Goal: Register for event/course

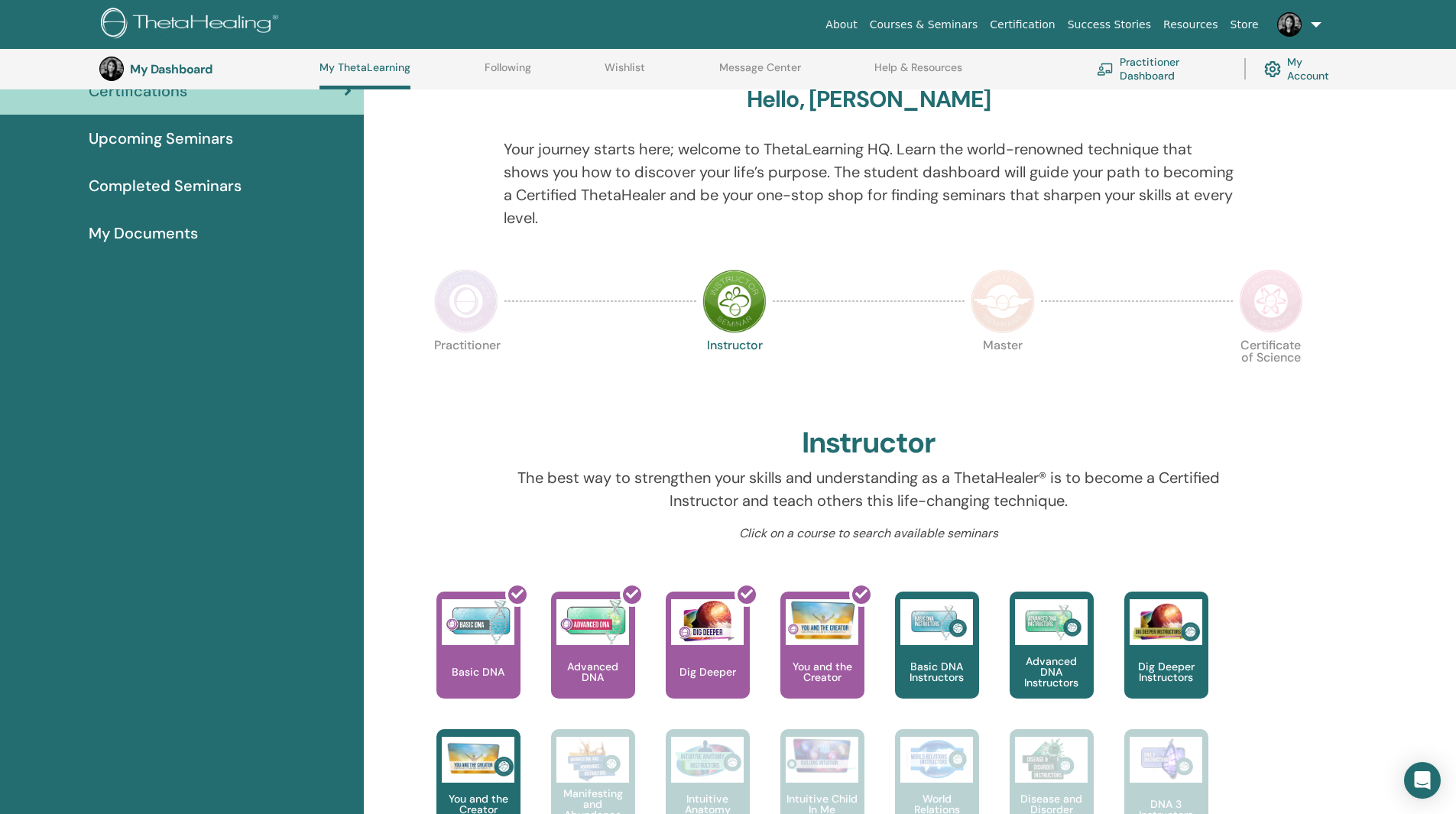
scroll to position [117, 0]
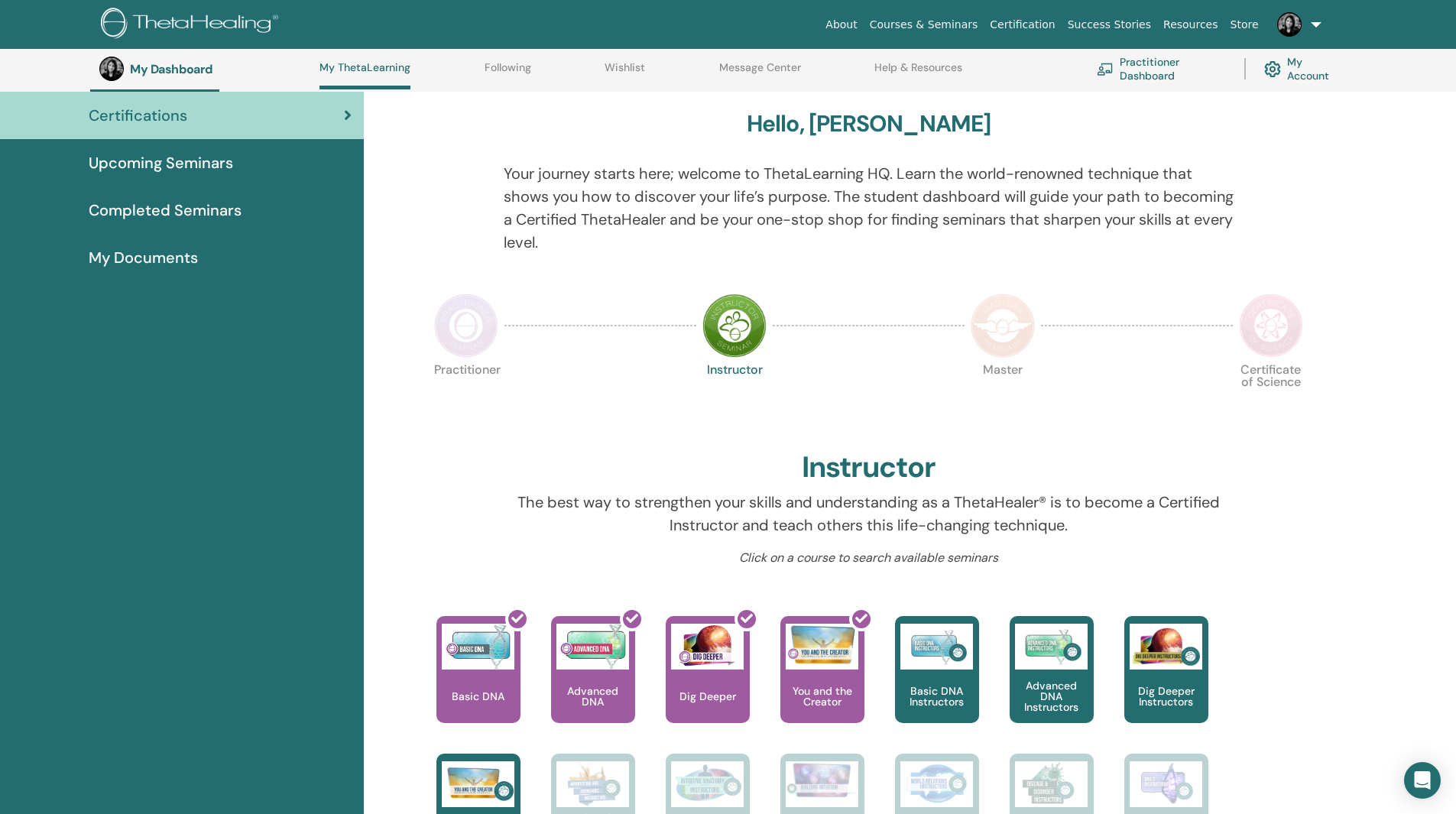
click at [470, 323] on img at bounding box center [466, 325] width 65 height 65
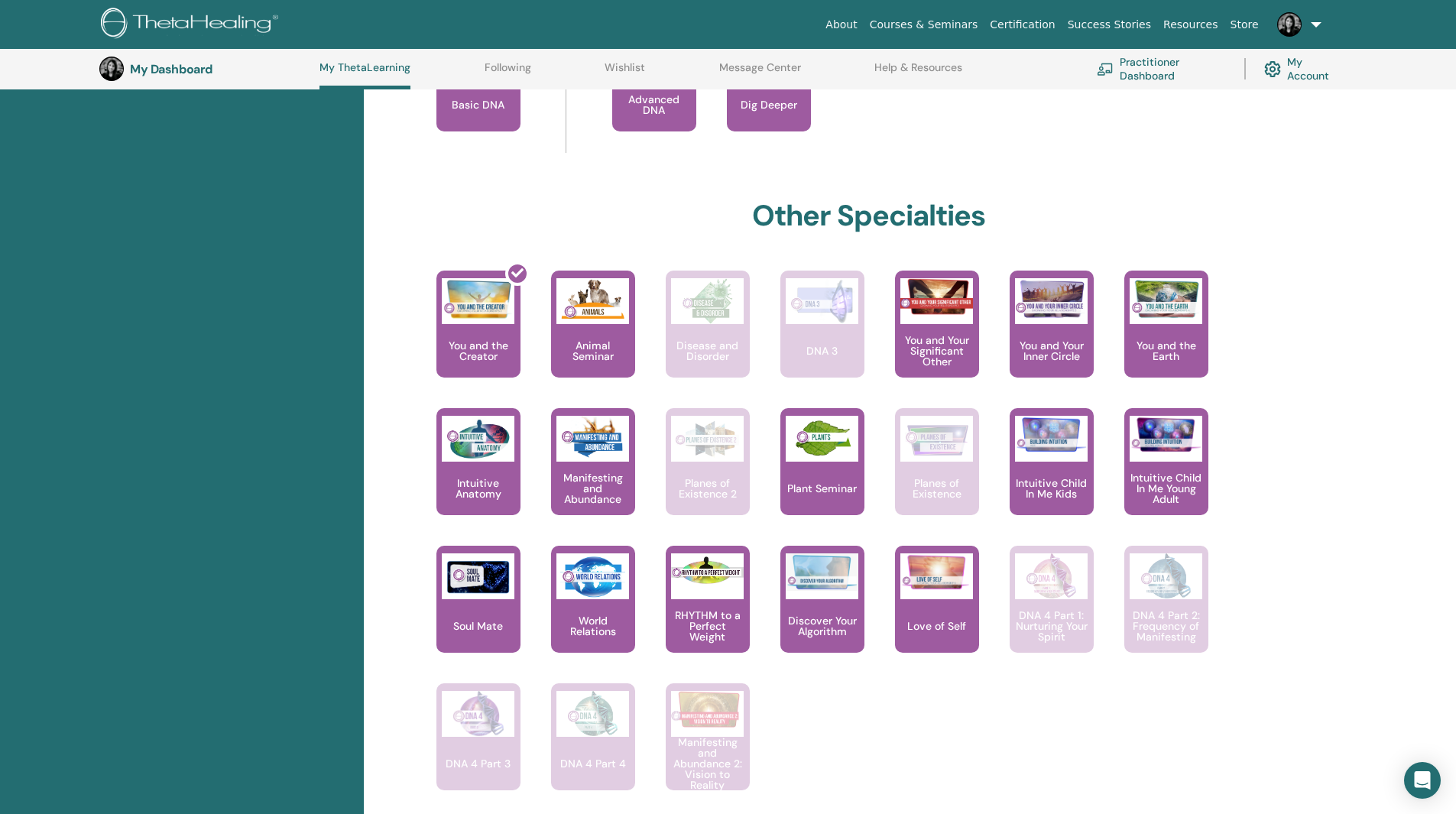
scroll to position [728, 0]
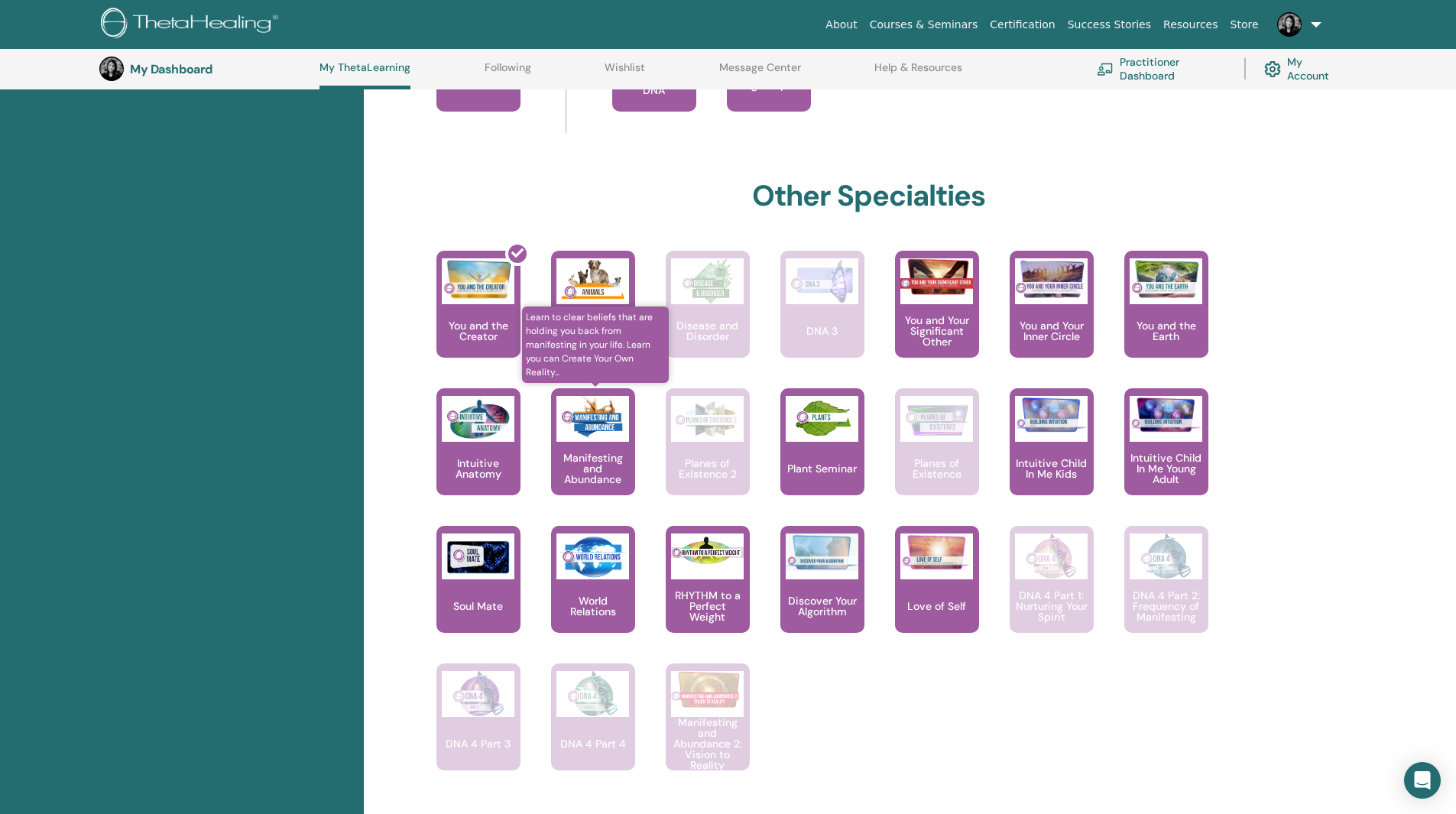
click at [587, 441] on div "Manifesting and Abundance" at bounding box center [593, 441] width 84 height 107
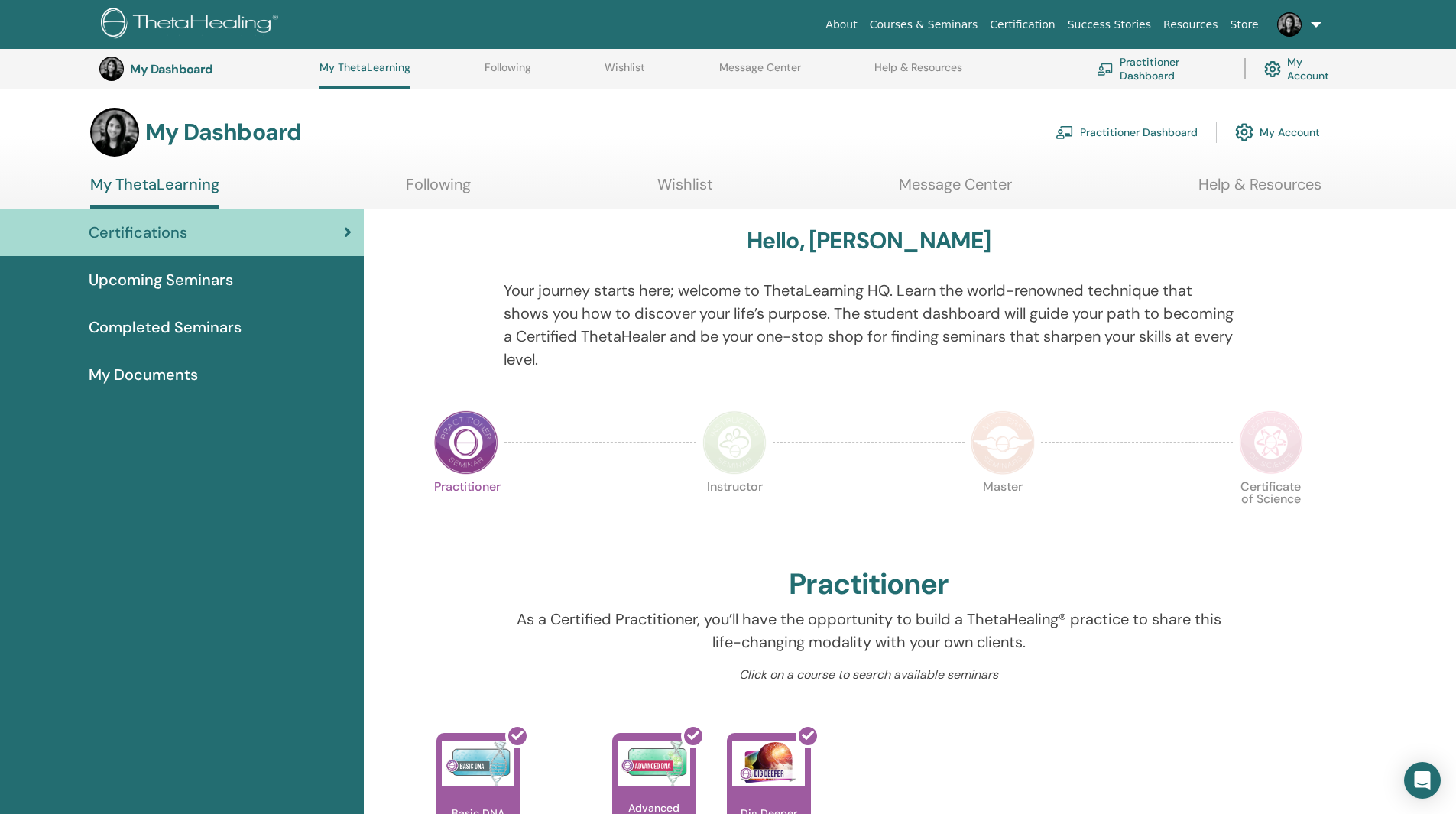
scroll to position [728, 0]
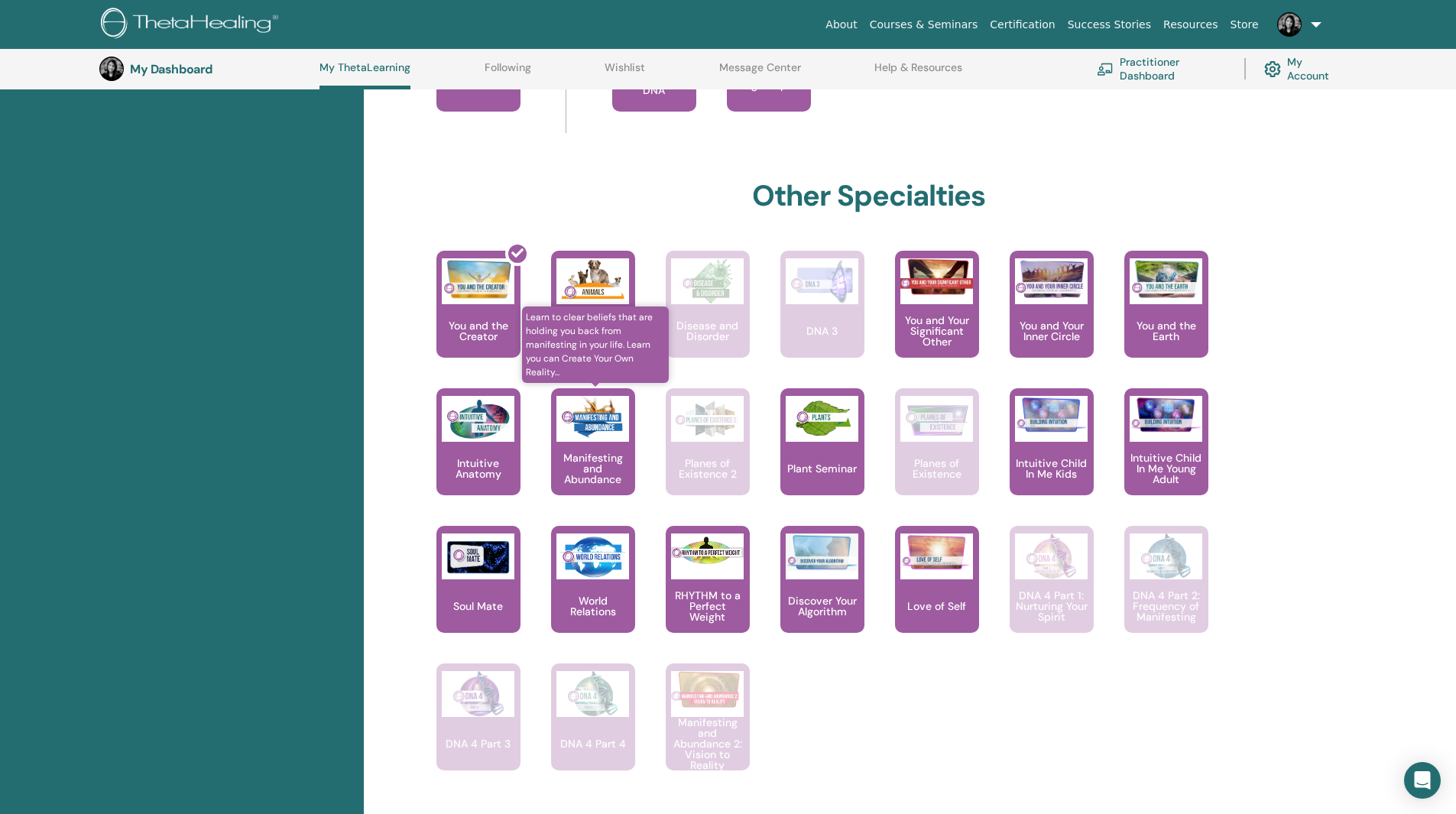
click at [582, 423] on img at bounding box center [592, 419] width 72 height 46
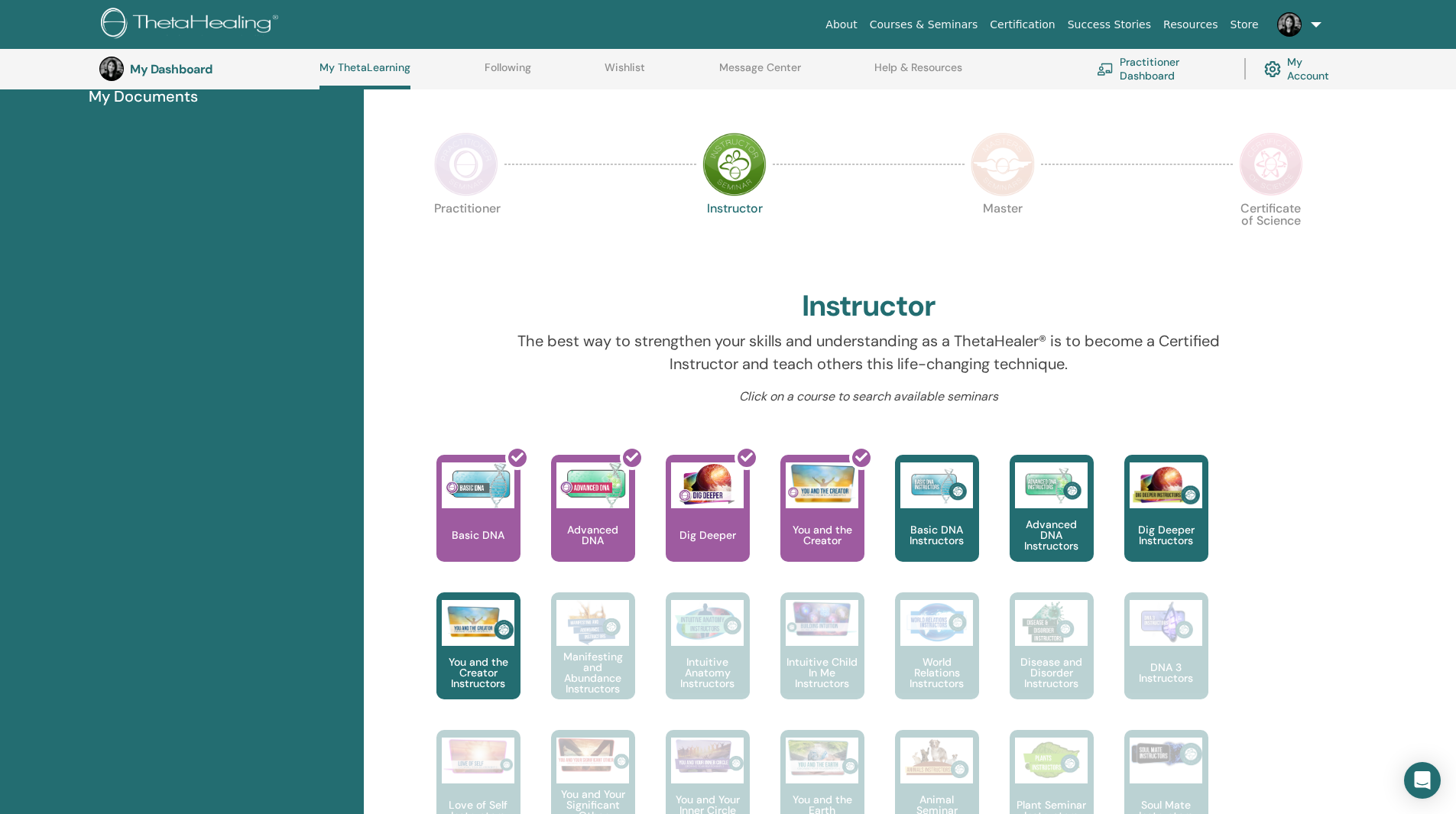
scroll to position [193, 0]
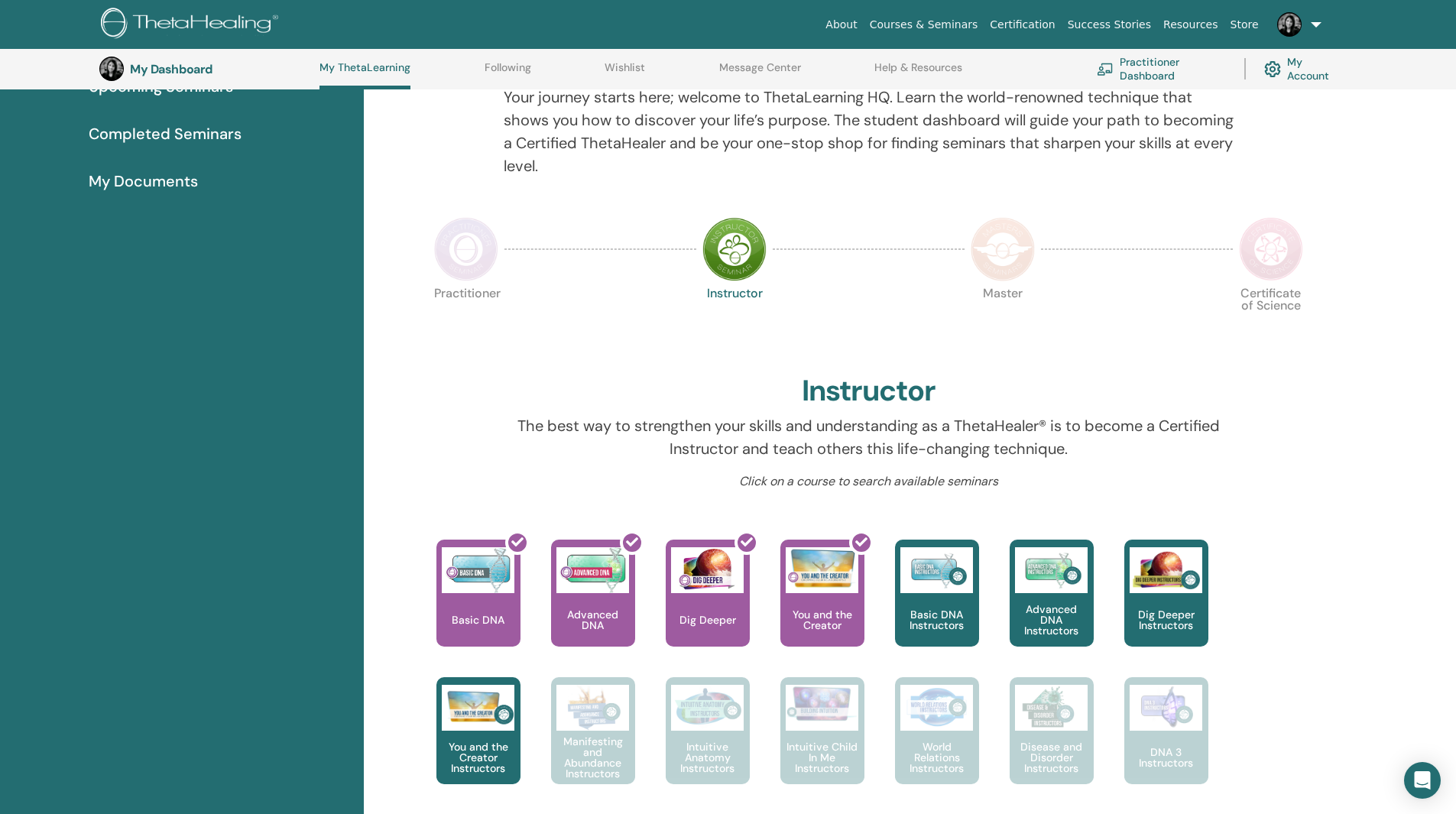
click at [494, 257] on img at bounding box center [466, 249] width 65 height 65
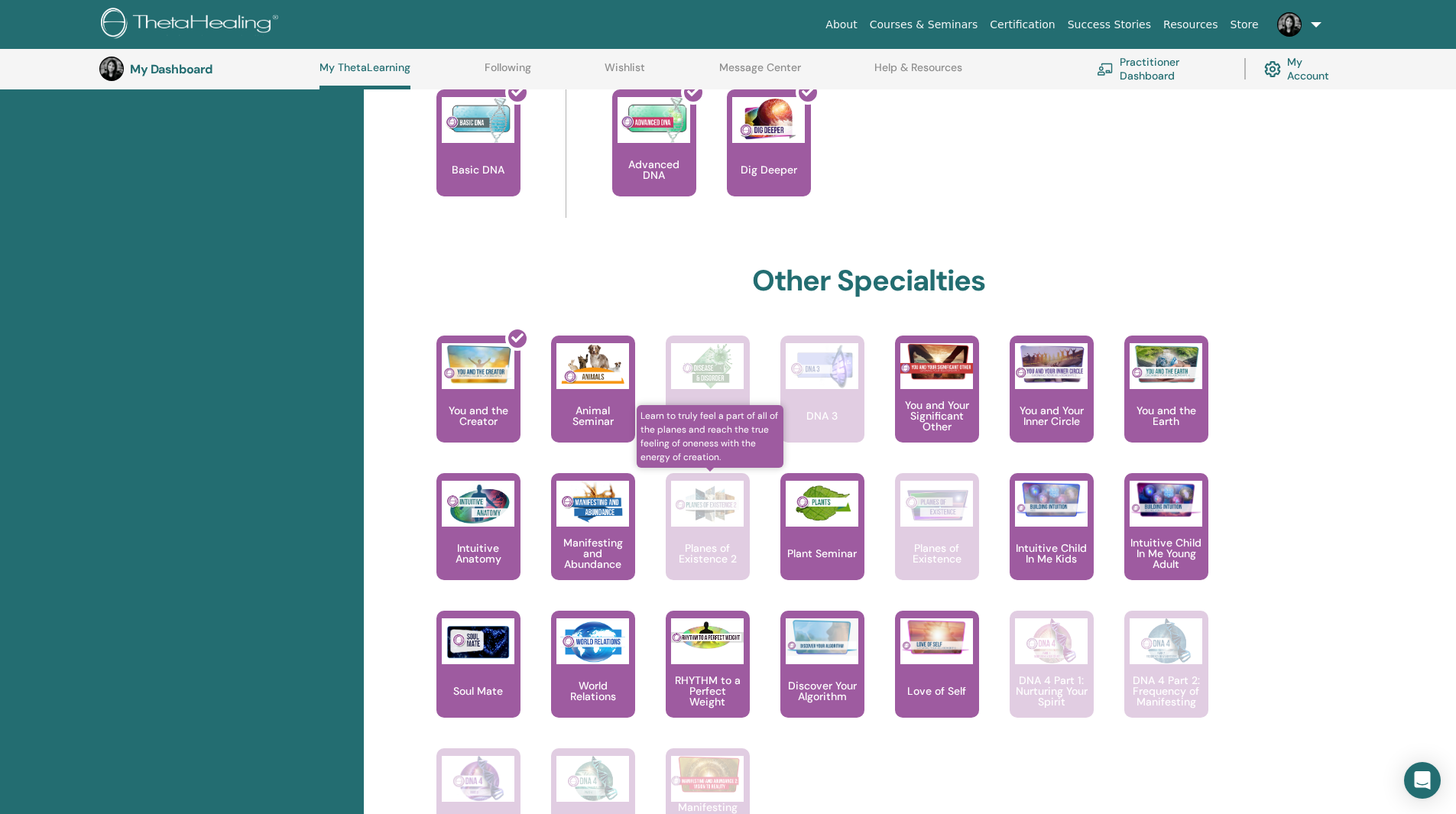
scroll to position [652, 0]
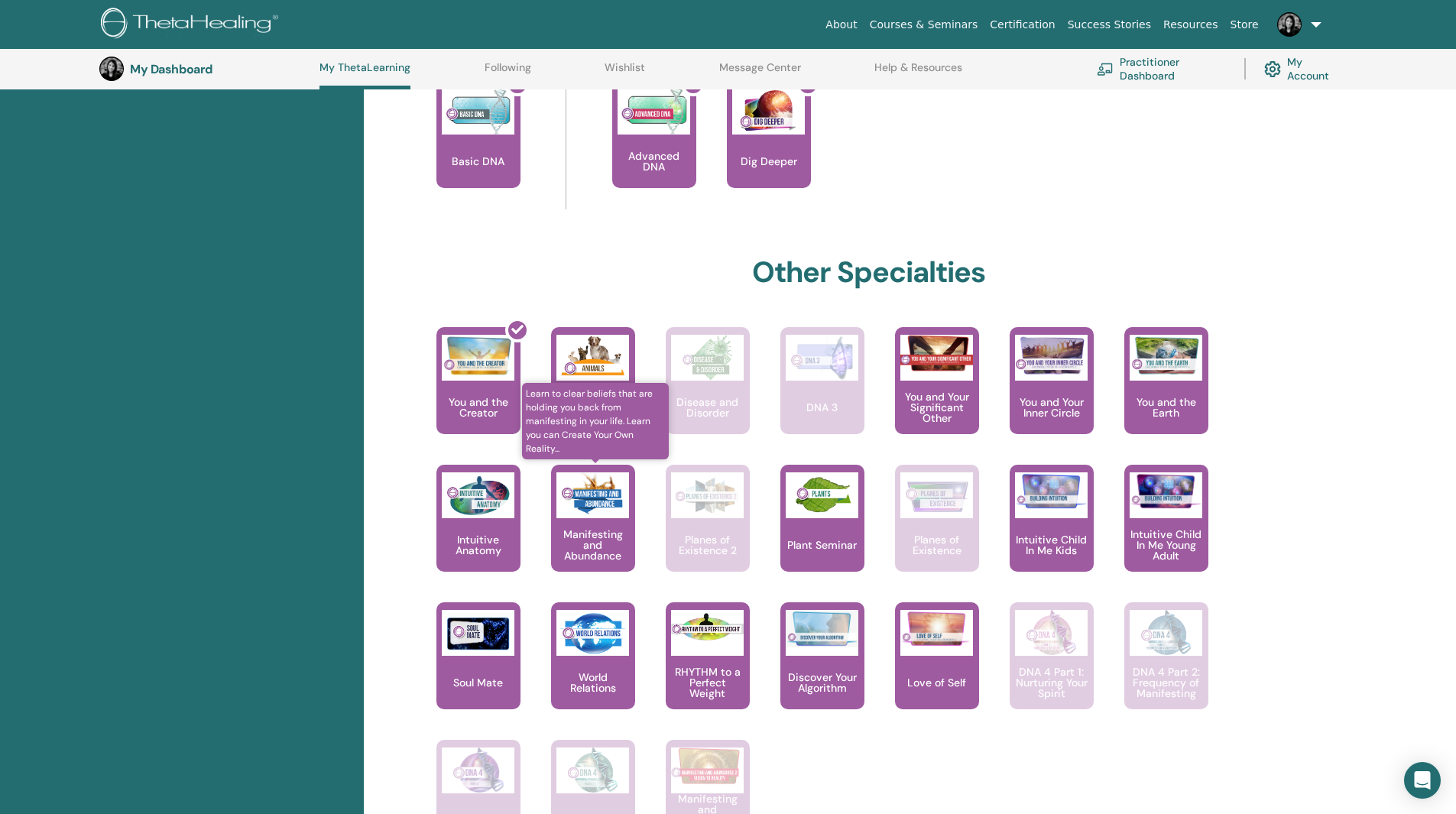
click at [595, 538] on p "Manifesting and Abundance" at bounding box center [593, 544] width 84 height 32
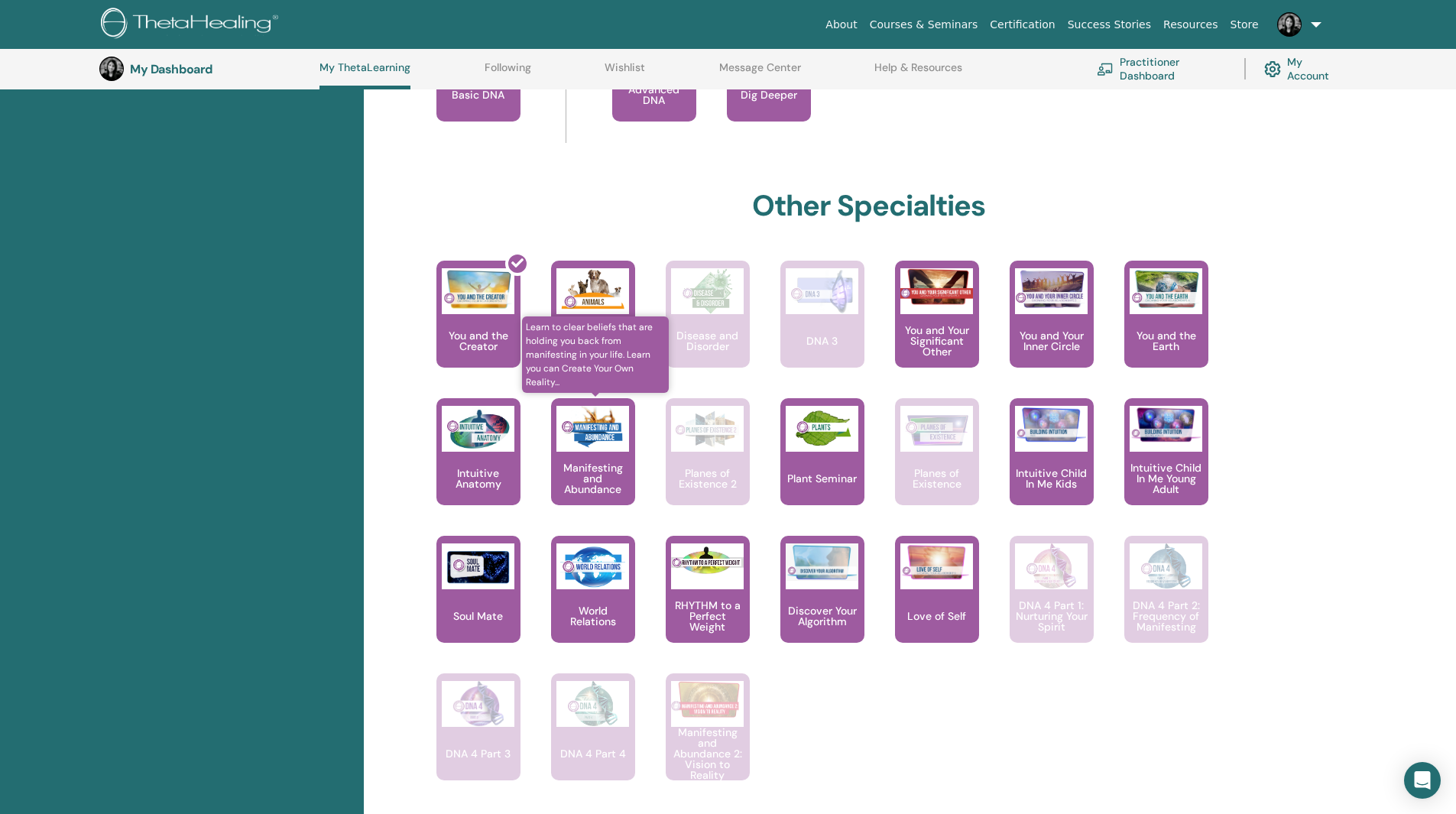
scroll to position [719, 0]
click at [627, 464] on p "Manifesting and Abundance" at bounding box center [593, 478] width 84 height 32
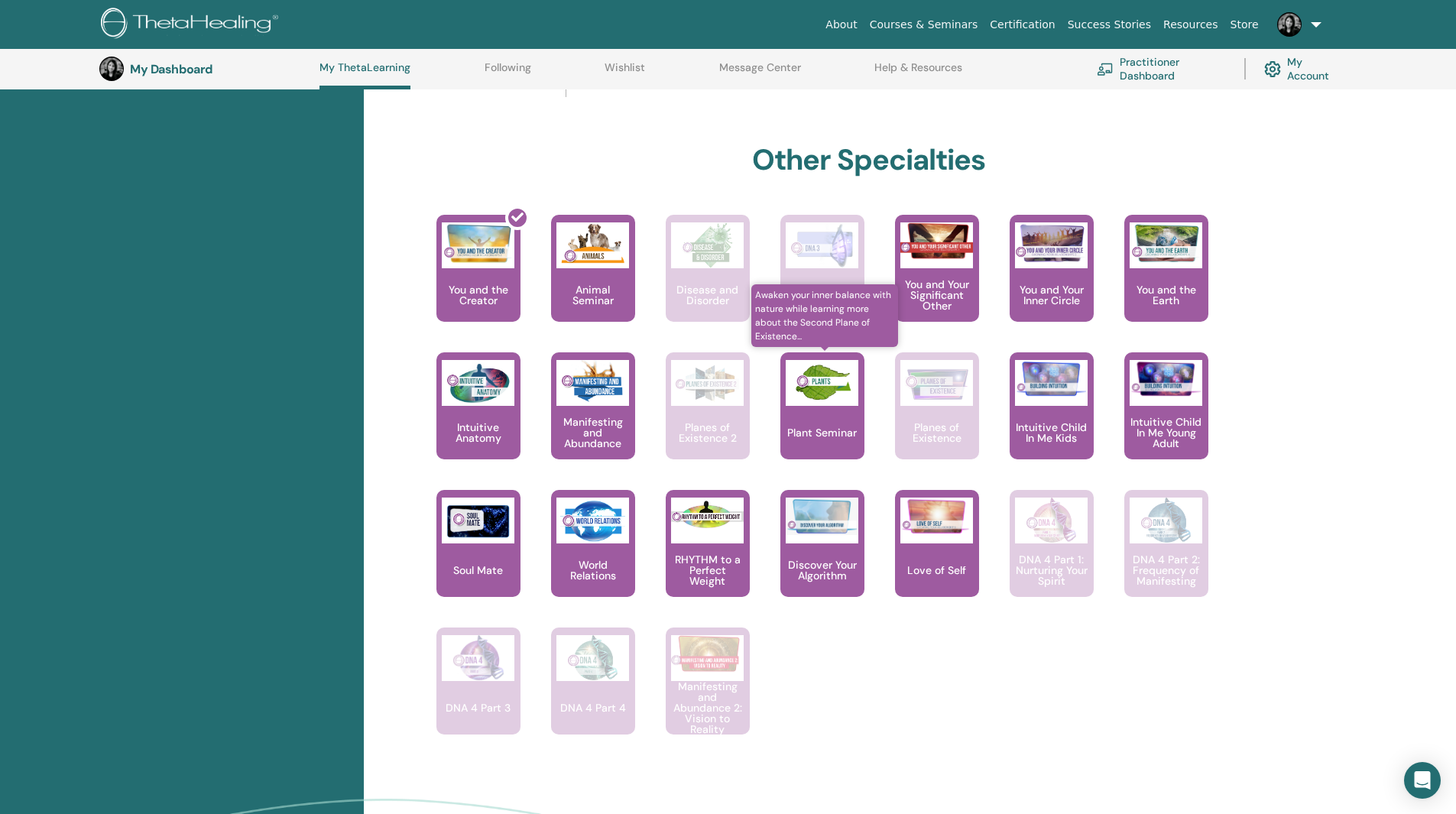
scroll to position [728, 0]
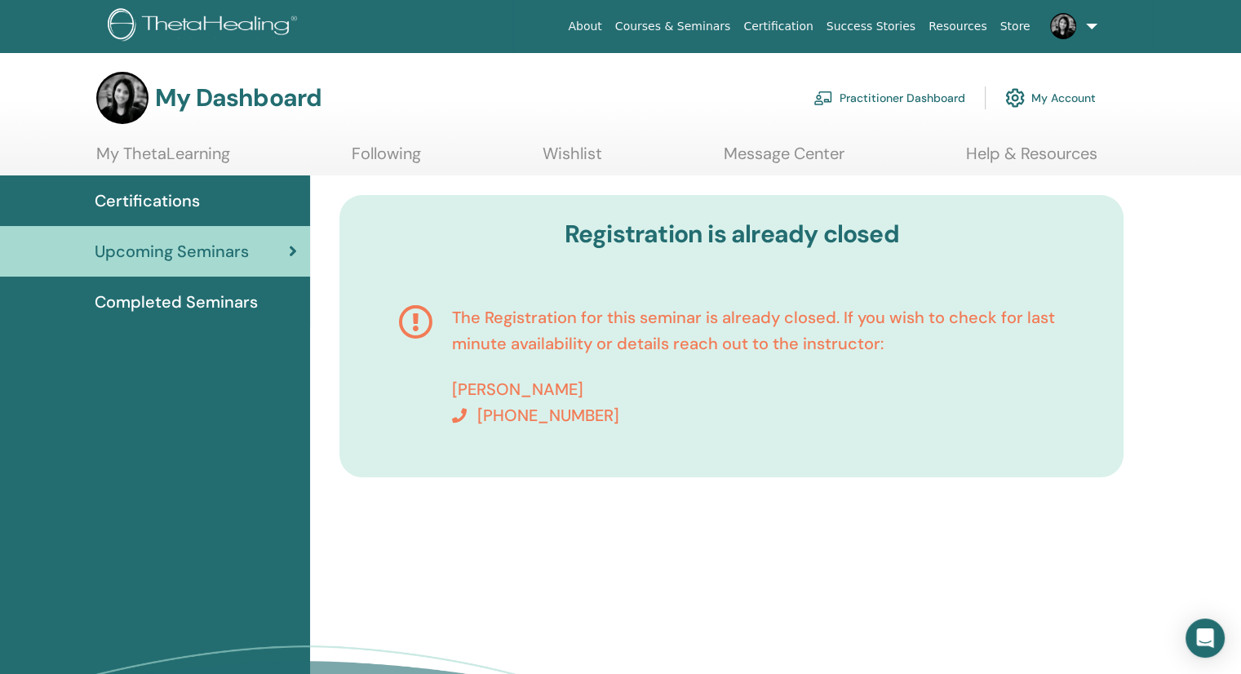
drag, startPoint x: 675, startPoint y: 381, endPoint x: 496, endPoint y: 357, distance: 180.2
click at [496, 357] on h4 "The Registration for this seminar is already closed. If you wish to check for l…" at bounding box center [758, 366] width 613 height 124
click at [496, 356] on h4 "The Registration for this seminar is already closed. If you wish to check for l…" at bounding box center [758, 366] width 613 height 124
